Goal: Task Accomplishment & Management: Use online tool/utility

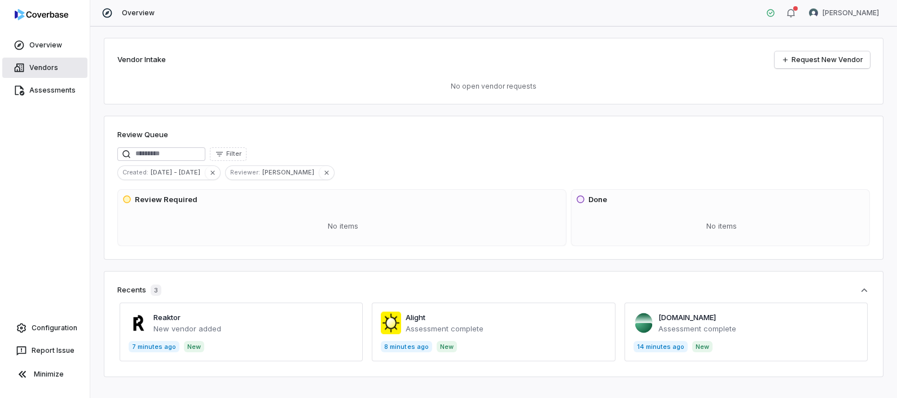
click at [55, 70] on span "Vendors" at bounding box center [43, 67] width 29 height 9
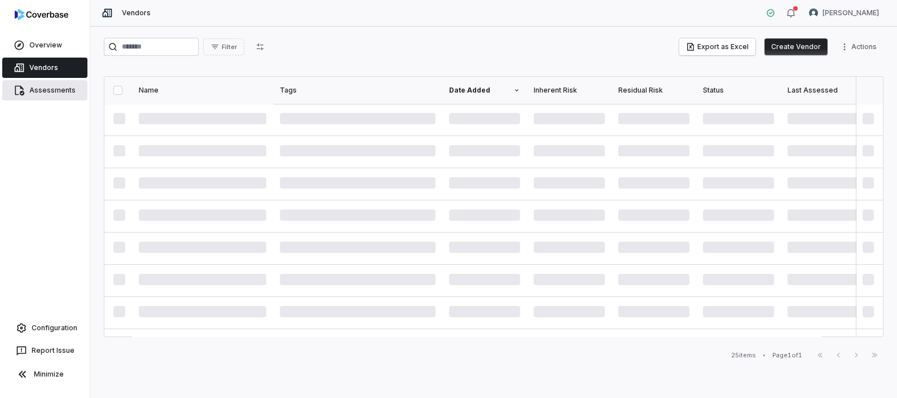
click at [42, 87] on span "Assessments" at bounding box center [52, 90] width 46 height 9
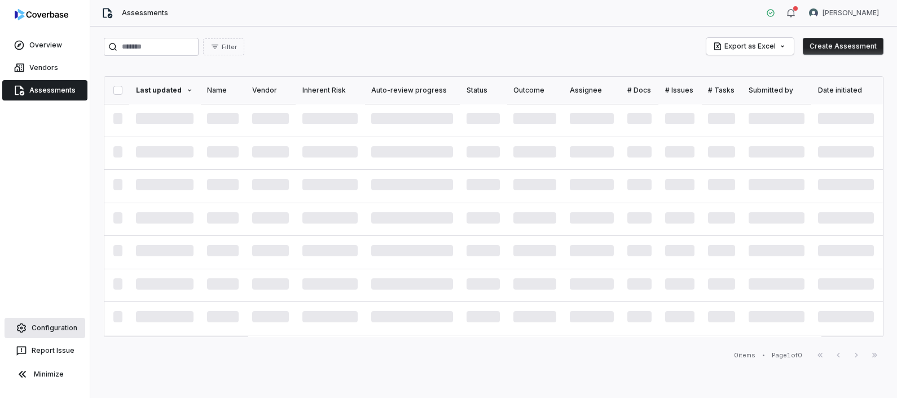
click at [57, 328] on span "Configuration" at bounding box center [55, 327] width 46 height 9
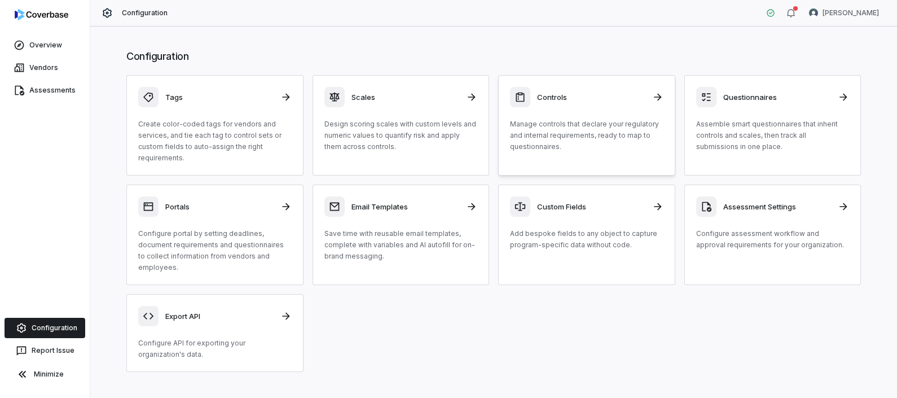
drag, startPoint x: 491, startPoint y: 102, endPoint x: 647, endPoint y: 133, distance: 159.4
click at [492, 102] on div "Tags Create color-coded tags for vendors and services, and tie each tag to cont…" at bounding box center [493, 223] width 734 height 297
click at [647, 133] on p "Manage controls that declare your regulatory and internal requirements, ready t…" at bounding box center [586, 135] width 153 height 34
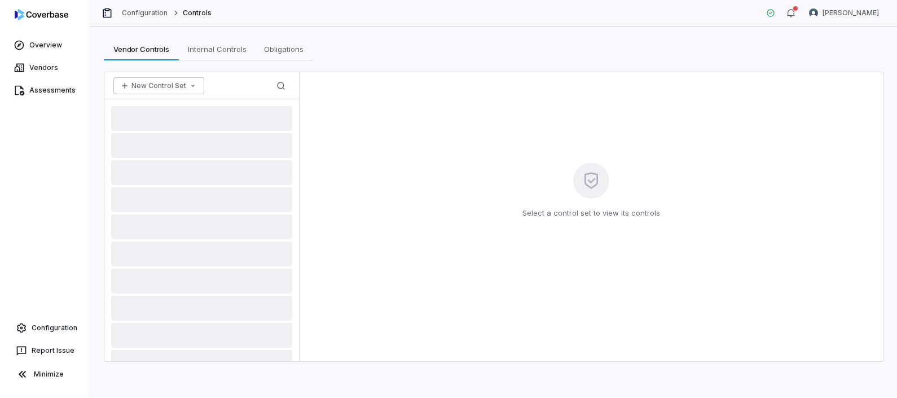
click at [181, 81] on button "New Control Set" at bounding box center [158, 85] width 91 height 17
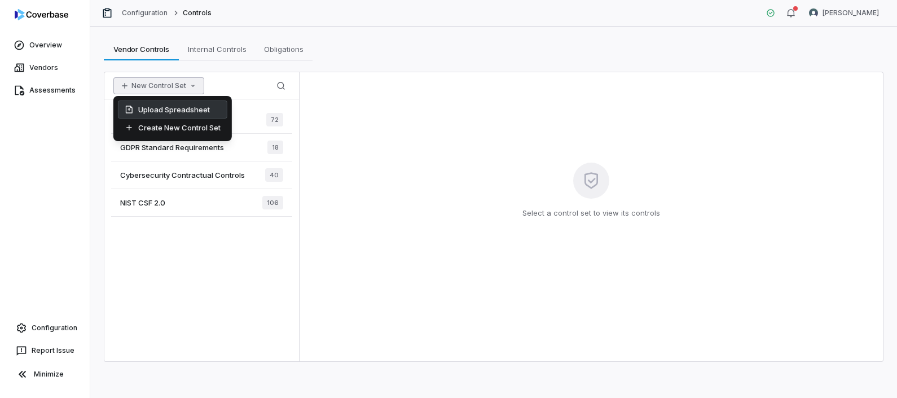
click at [178, 109] on div "Upload Spreadsheet" at bounding box center [172, 109] width 109 height 18
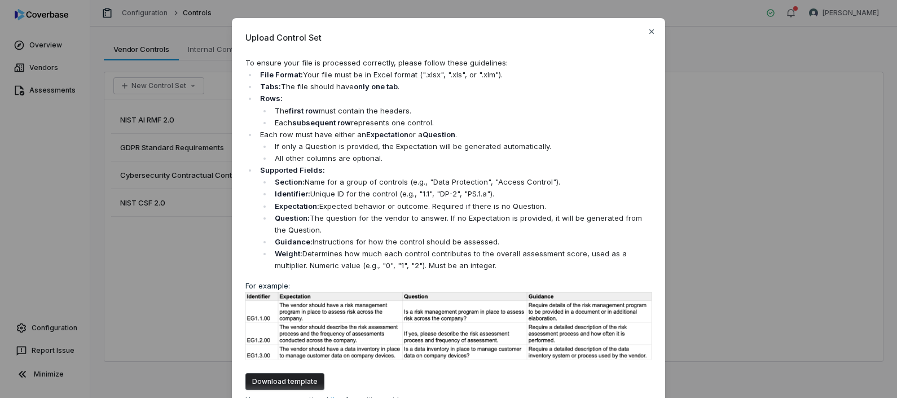
scroll to position [102, 0]
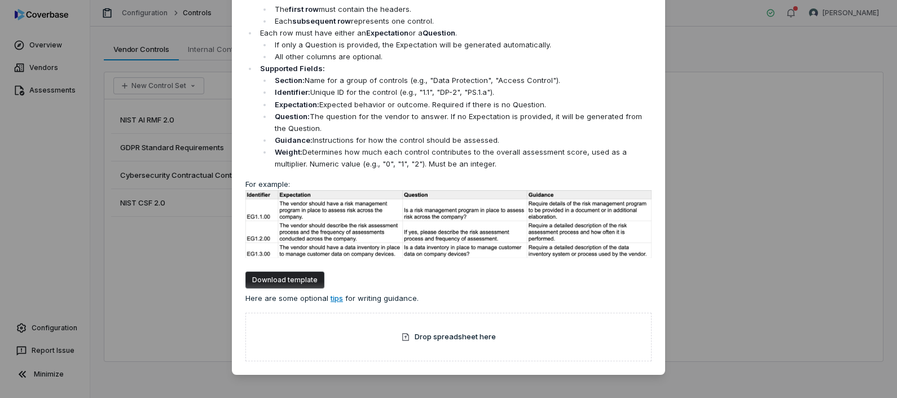
click at [289, 278] on button "Download template" at bounding box center [284, 279] width 79 height 17
